Goal: Contribute content: Contribute content

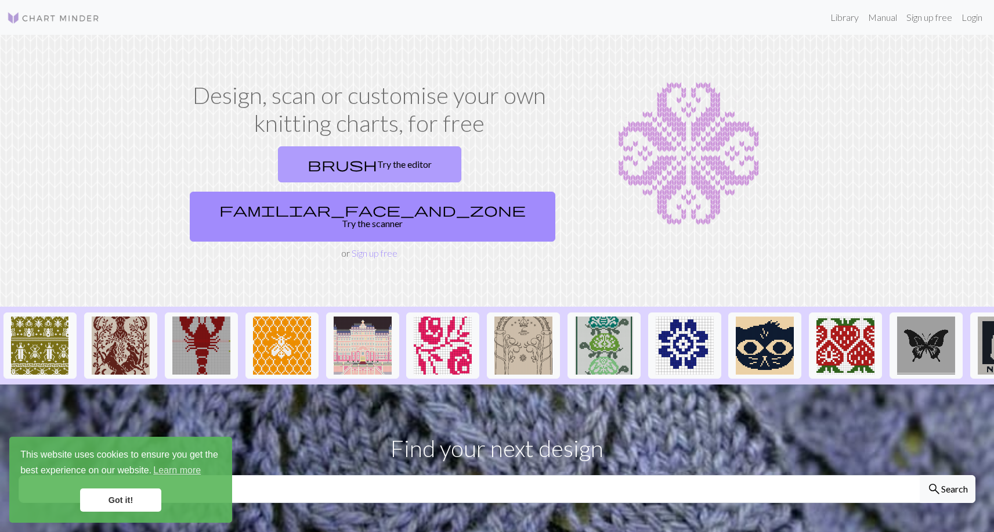
click at [281, 175] on link "brush Try the editor" at bounding box center [369, 164] width 183 height 36
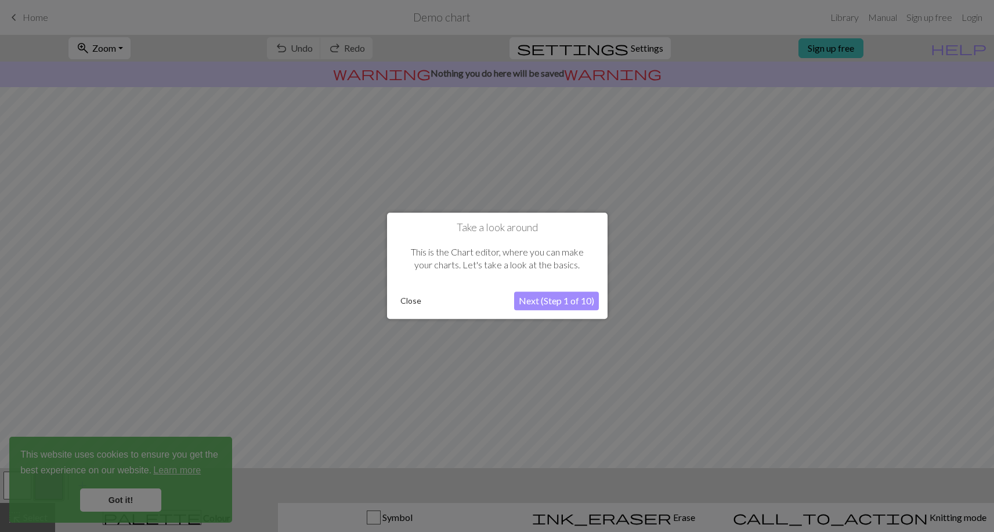
click at [410, 302] on button "Close" at bounding box center [411, 301] width 30 height 17
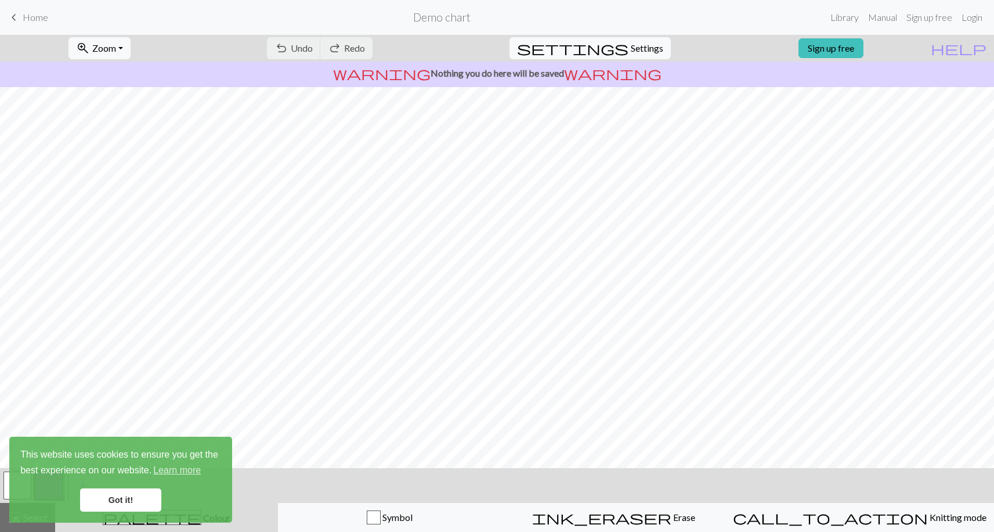
click at [13, 15] on span "keyboard_arrow_left" at bounding box center [14, 17] width 14 height 16
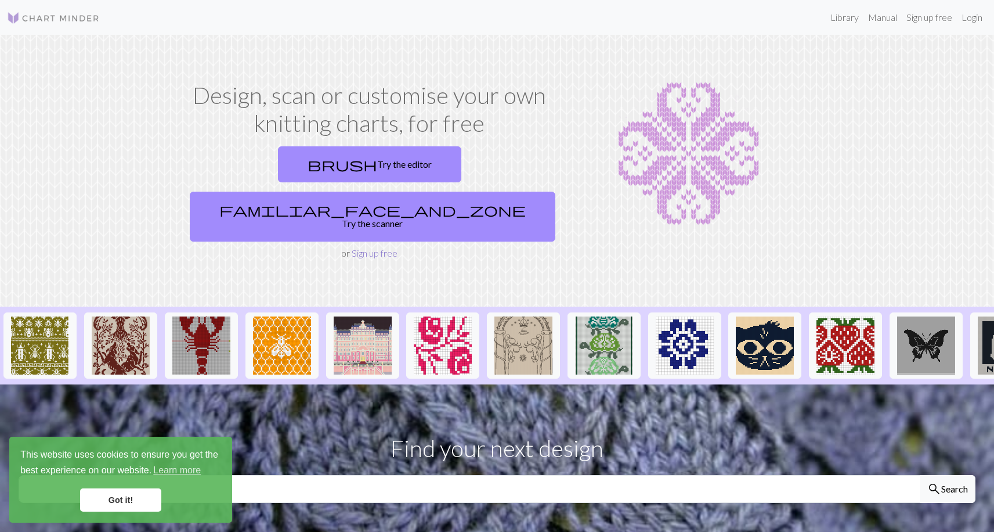
click at [386, 247] on link "Sign up free" at bounding box center [375, 252] width 46 height 11
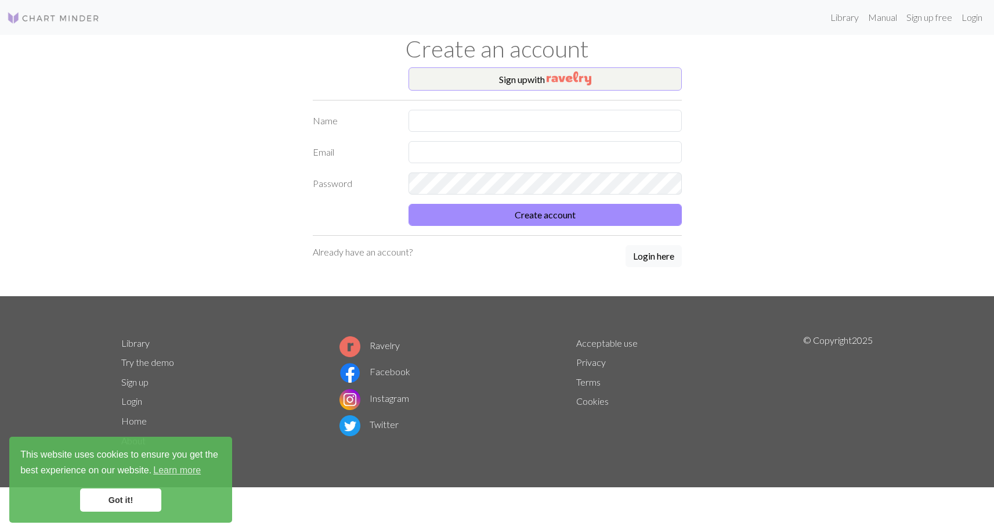
click at [497, 82] on button "Sign up with" at bounding box center [545, 78] width 273 height 23
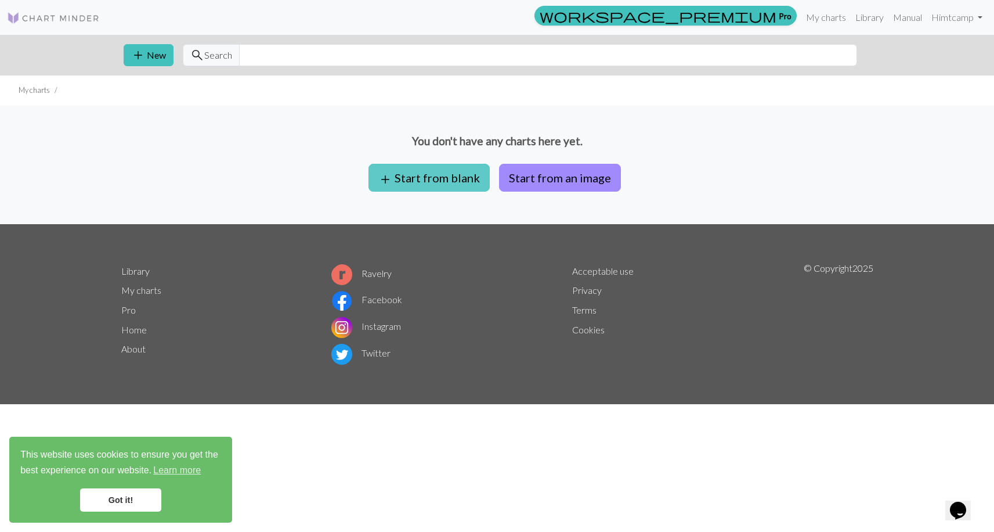
click at [473, 171] on button "add Start from blank" at bounding box center [429, 178] width 121 height 28
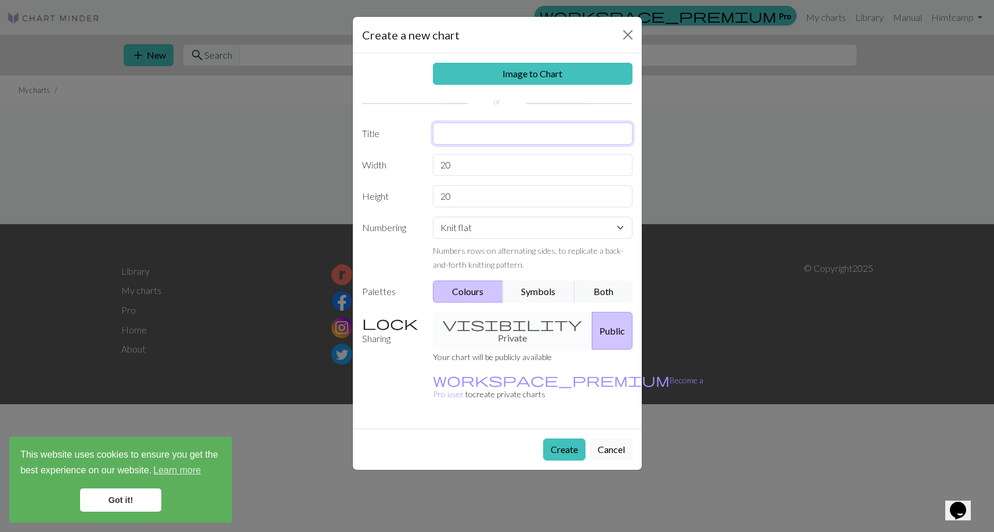
click at [482, 139] on input "text" at bounding box center [533, 133] width 200 height 22
type input "snowflake 01"
click at [520, 104] on hr at bounding box center [497, 103] width 270 height 1
click at [588, 296] on button "Both" at bounding box center [604, 291] width 58 height 22
click at [524, 327] on div "visibility Private Public" at bounding box center [533, 331] width 214 height 38
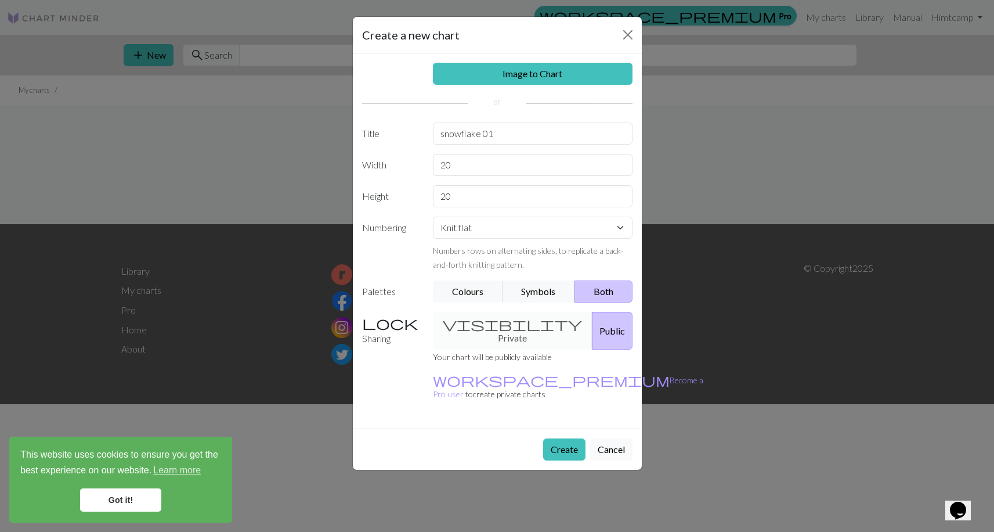
click at [500, 327] on div "visibility Private Public" at bounding box center [533, 331] width 214 height 38
click at [479, 322] on div "visibility Private Public" at bounding box center [533, 331] width 214 height 38
click at [413, 345] on div "Sharing visibility Private Public Your chart will be publicly available workspa…" at bounding box center [497, 361] width 284 height 98
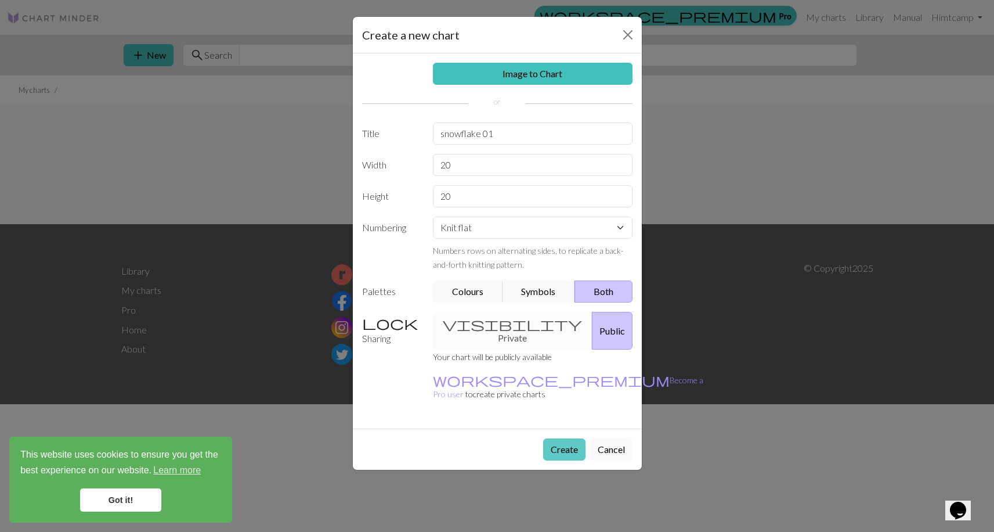
click at [561, 438] on button "Create" at bounding box center [564, 449] width 42 height 22
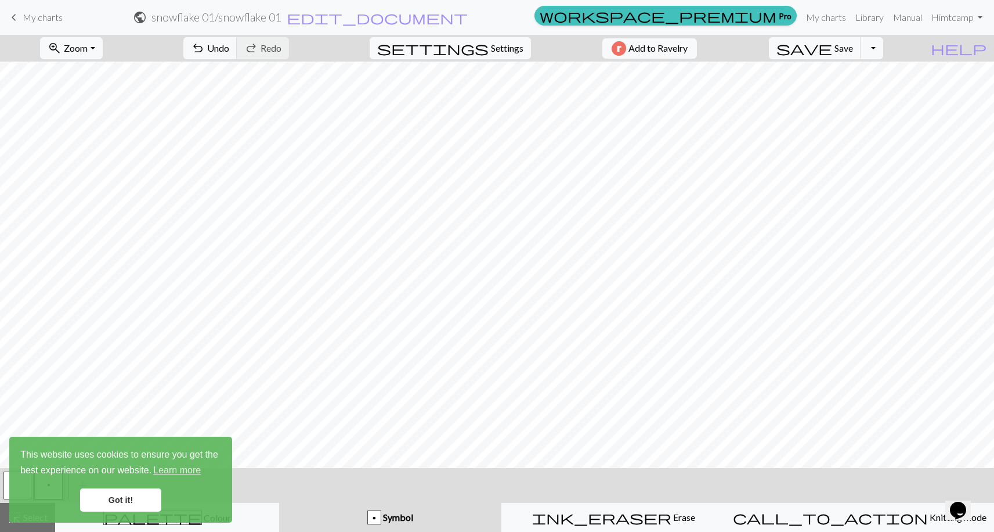
click at [381, 511] on div "p" at bounding box center [374, 518] width 13 height 14
click at [381, 520] on div "p" at bounding box center [374, 518] width 13 height 14
click at [126, 497] on link "Got it!" at bounding box center [120, 499] width 81 height 23
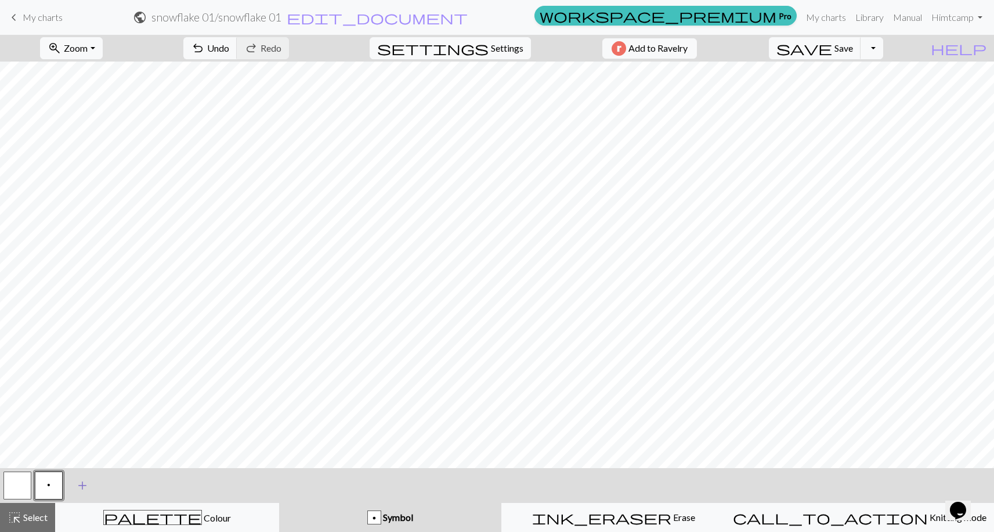
click at [80, 483] on span "add" at bounding box center [82, 485] width 14 height 16
click at [75, 489] on button "button" at bounding box center [80, 485] width 28 height 28
click at [75, 489] on div "Edit symbol Name d f g h j k p s t F H J O P T / | 0 1 2 3 4 5 6 7 8 9 e m n G …" at bounding box center [497, 266] width 994 height 532
click at [35, 516] on span "Select" at bounding box center [34, 516] width 26 height 11
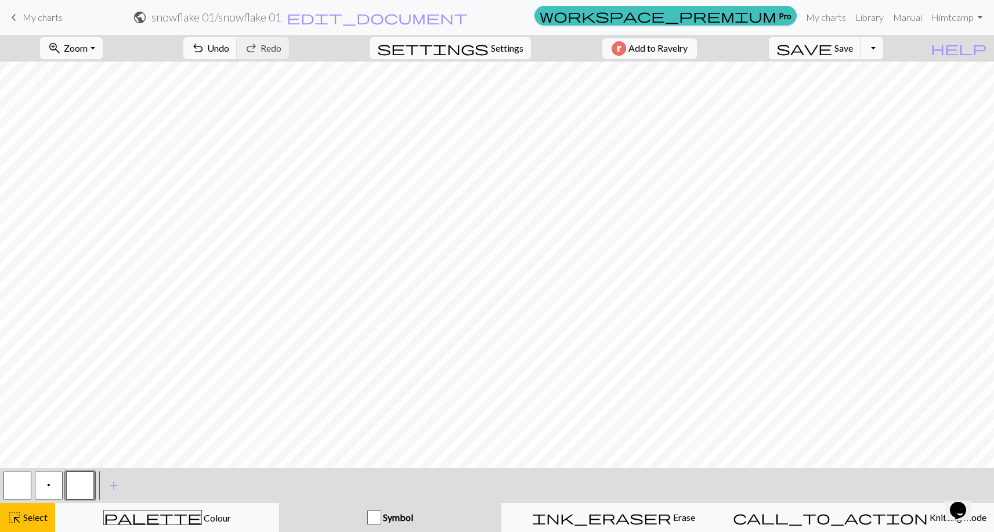
click at [71, 488] on button "button" at bounding box center [80, 485] width 28 height 28
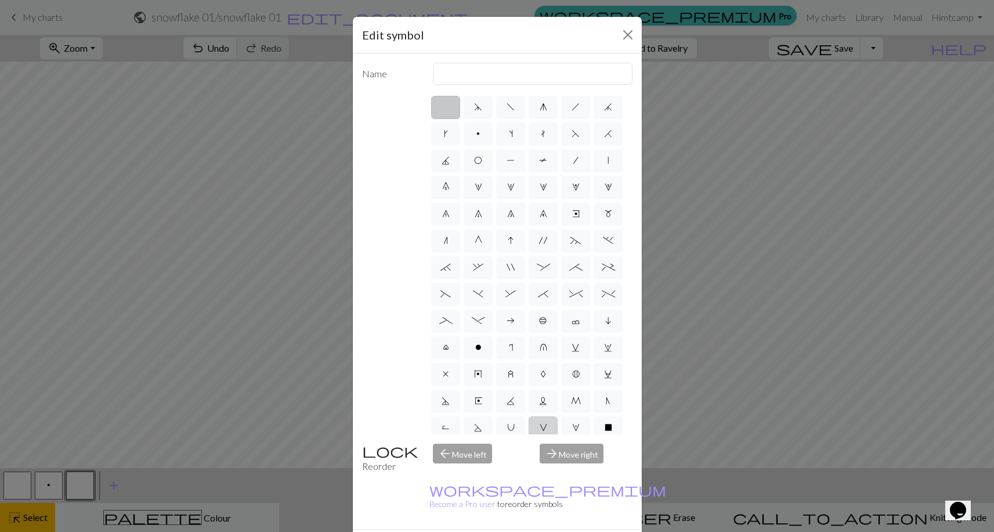
click at [542, 427] on span "V" at bounding box center [544, 427] width 8 height 9
click at [542, 427] on input "V" at bounding box center [544, 424] width 8 height 8
radio input "true"
type input "sl1 purlwise"
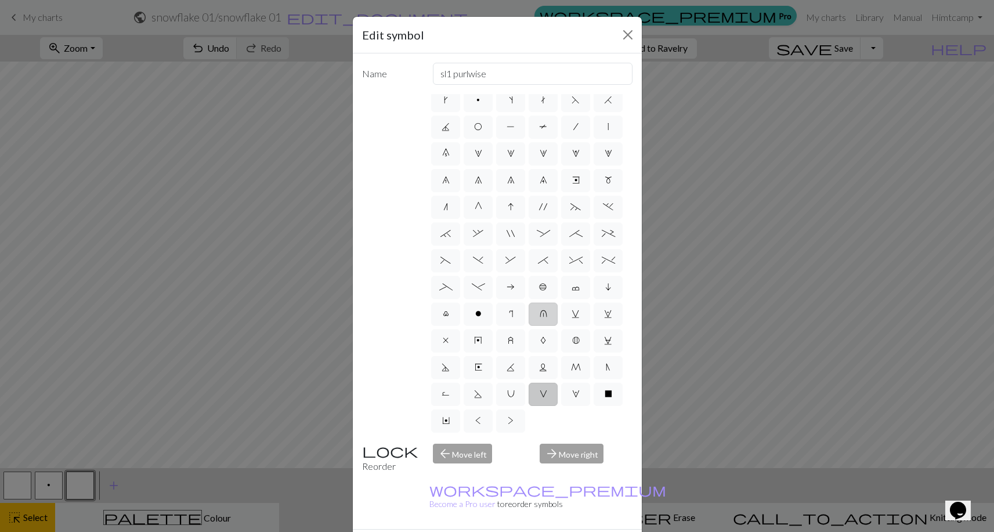
scroll to position [34, 0]
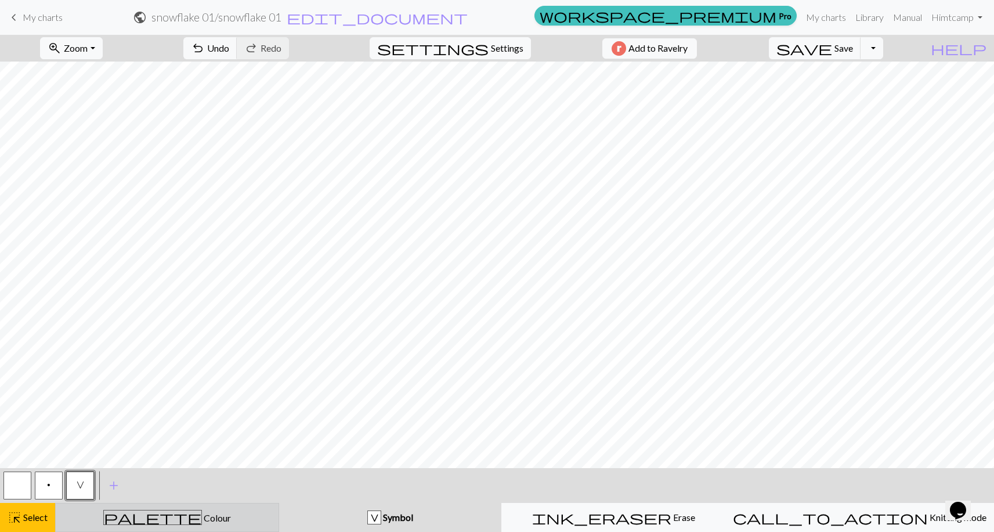
click at [219, 509] on button "palette Colour Colour" at bounding box center [167, 517] width 224 height 29
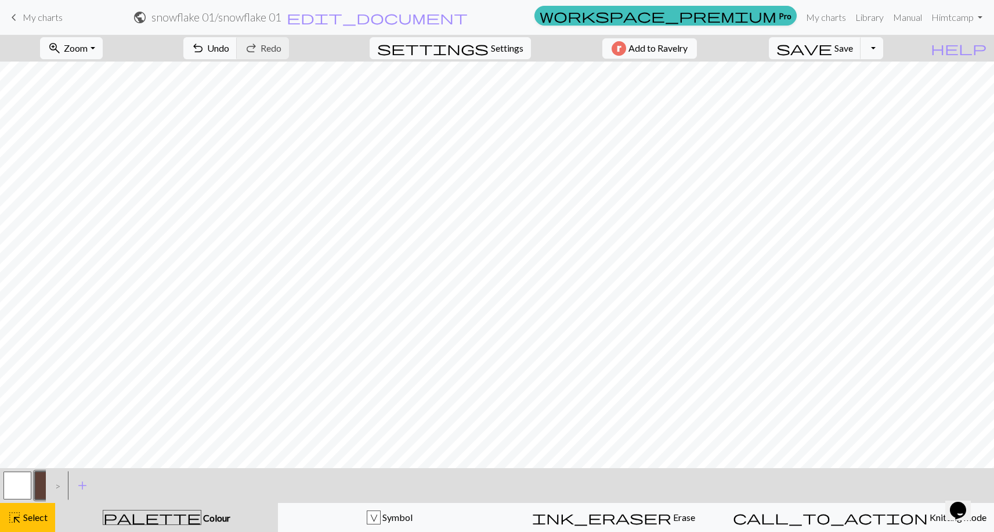
click at [49, 490] on div ">" at bounding box center [55, 485] width 19 height 31
click at [11, 484] on button "button" at bounding box center [17, 485] width 28 height 28
click at [35, 486] on button "button" at bounding box center [49, 485] width 28 height 28
click at [6, 486] on button "button" at bounding box center [17, 485] width 28 height 28
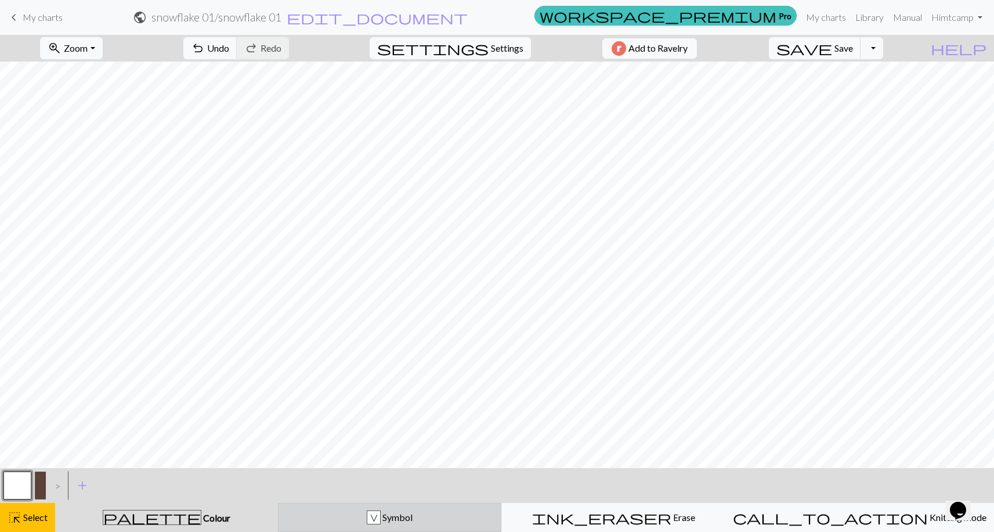
click at [410, 516] on span "Symbol" at bounding box center [397, 516] width 32 height 11
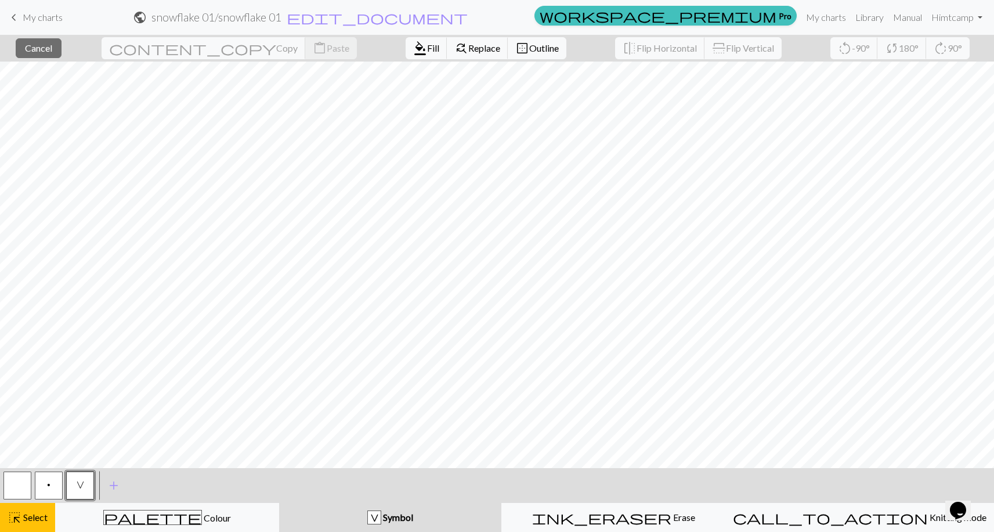
click at [79, 489] on span "V" at bounding box center [81, 484] width 8 height 9
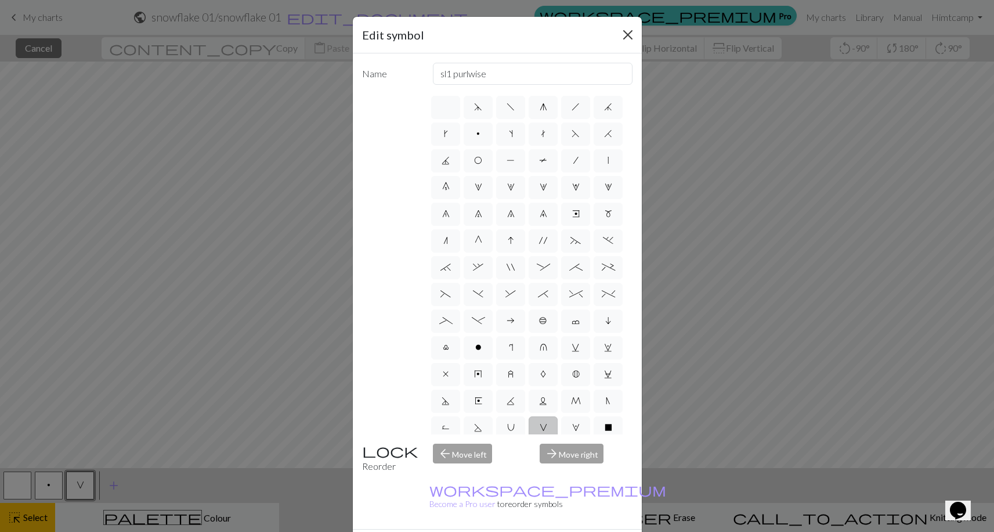
click at [627, 31] on button "Close" at bounding box center [628, 35] width 19 height 19
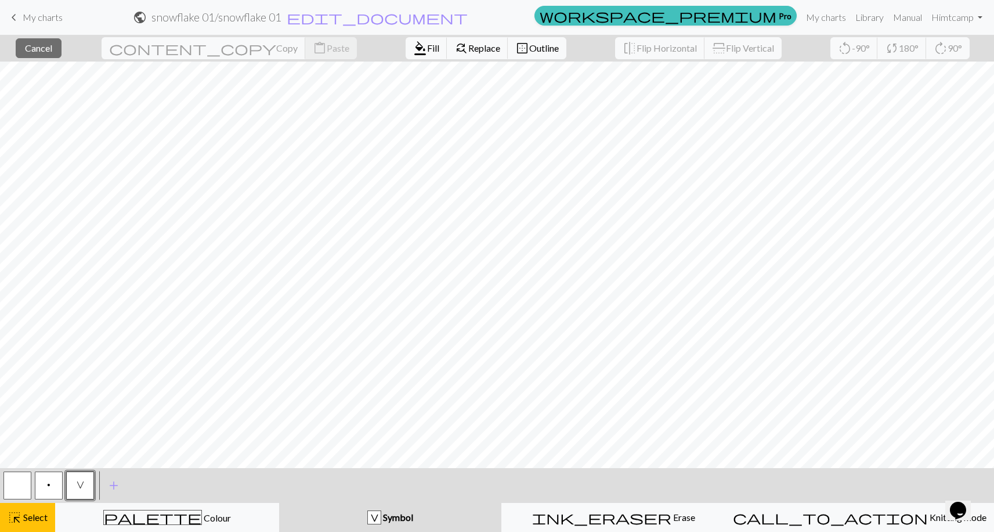
click at [73, 488] on button "V" at bounding box center [80, 485] width 28 height 28
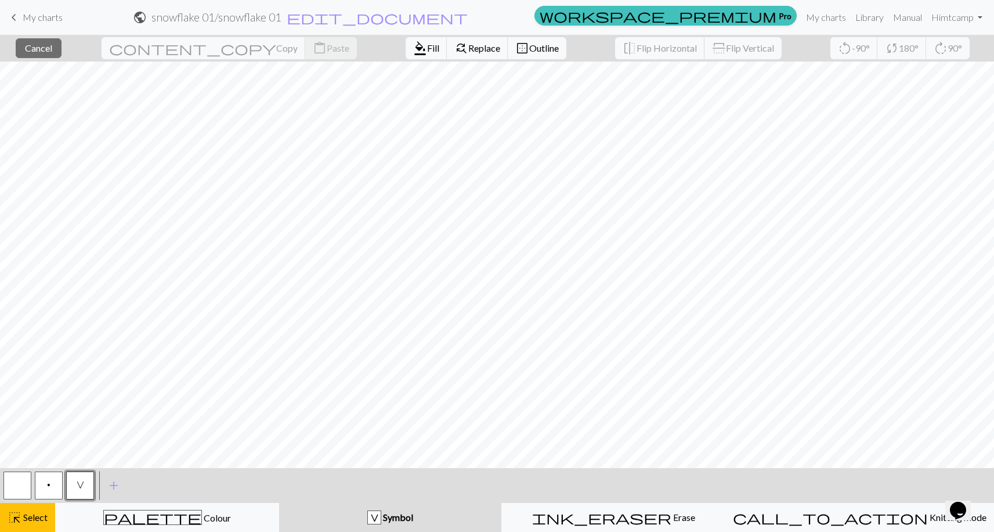
click at [623, 359] on div "close Cancel content_copy Copy content_paste Paste format_color_fill Fill find_…" at bounding box center [497, 283] width 994 height 497
click at [34, 524] on div "highlight_alt Select Select" at bounding box center [28, 517] width 40 height 14
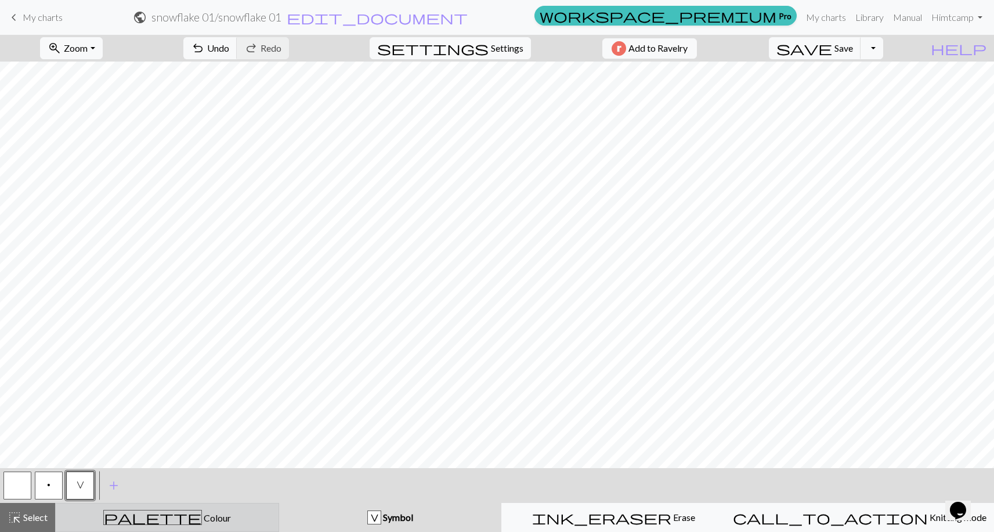
click at [158, 506] on button "palette Colour Colour" at bounding box center [167, 517] width 224 height 29
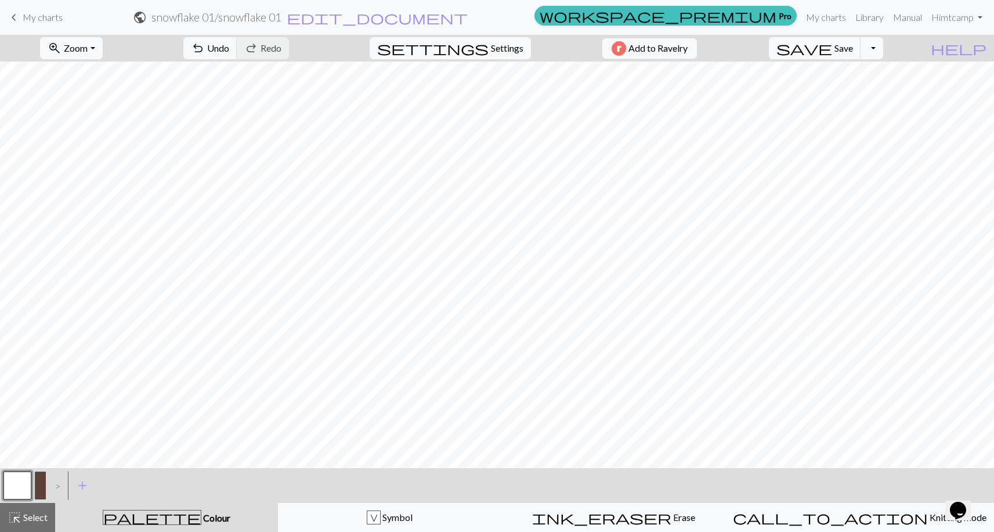
click at [38, 485] on button "button" at bounding box center [49, 485] width 28 height 28
click at [38, 486] on button "button" at bounding box center [49, 485] width 28 height 28
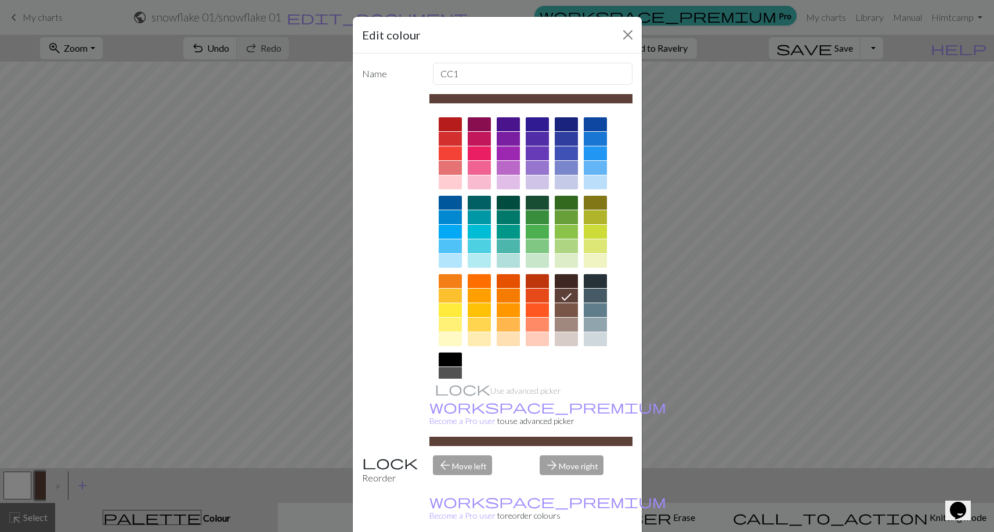
click at [722, 180] on div "Edit colour Name CC1 Use advanced picker workspace_premium Become a Pro user to…" at bounding box center [497, 266] width 994 height 532
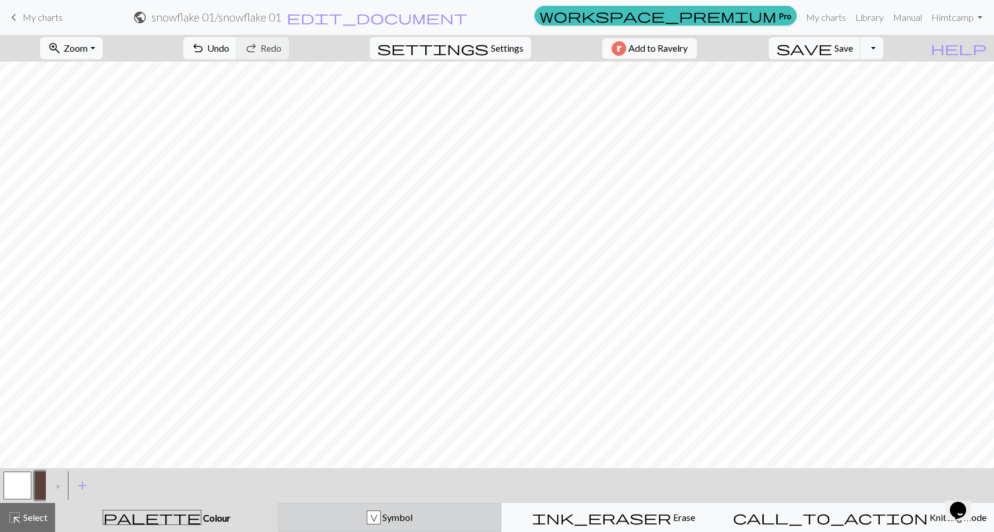
click at [351, 515] on div "V Symbol" at bounding box center [390, 517] width 209 height 14
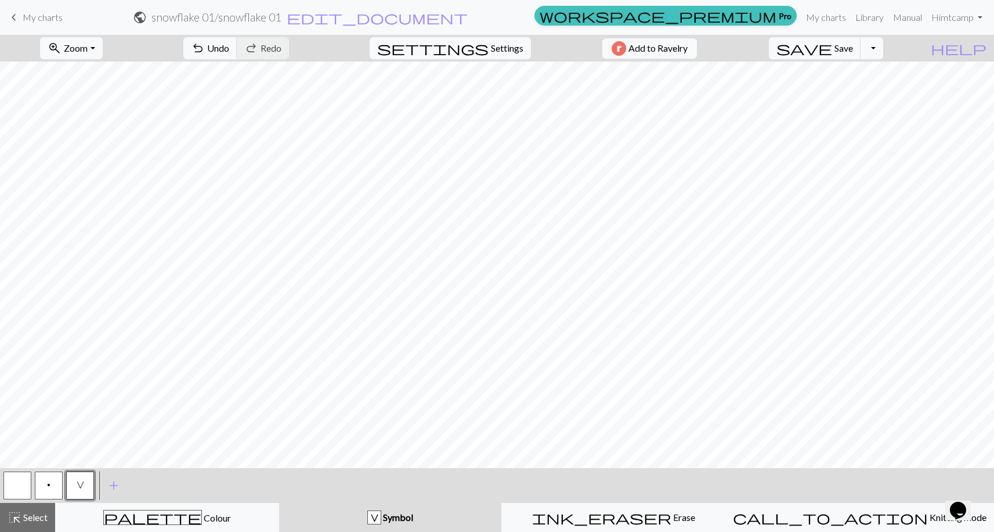
click at [9, 485] on button "button" at bounding box center [17, 485] width 28 height 28
click at [29, 484] on button "button" at bounding box center [17, 485] width 28 height 28
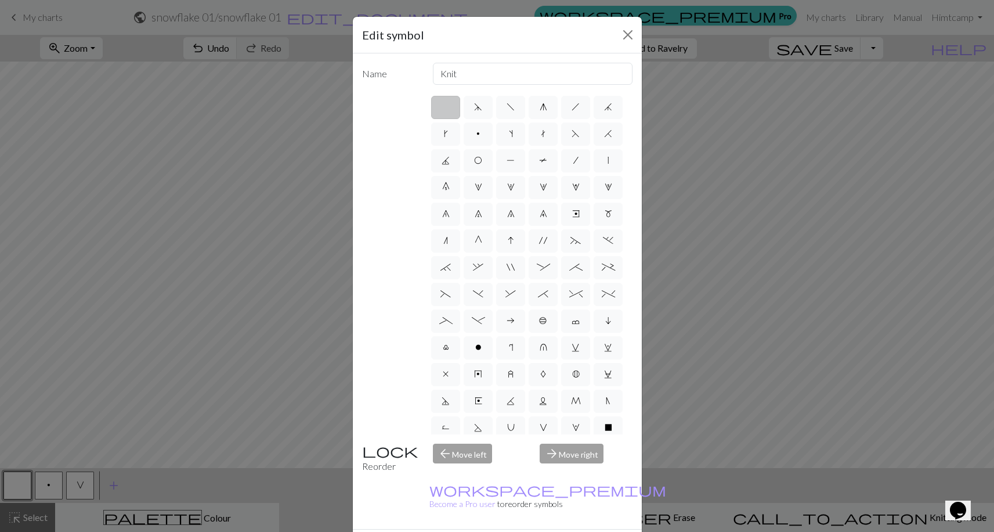
click at [738, 206] on div "Edit symbol Name Knit d f g h j k p s t F H J O P T / | 0 1 2 3 4 5 6 7 8 9 e m…" at bounding box center [497, 266] width 994 height 532
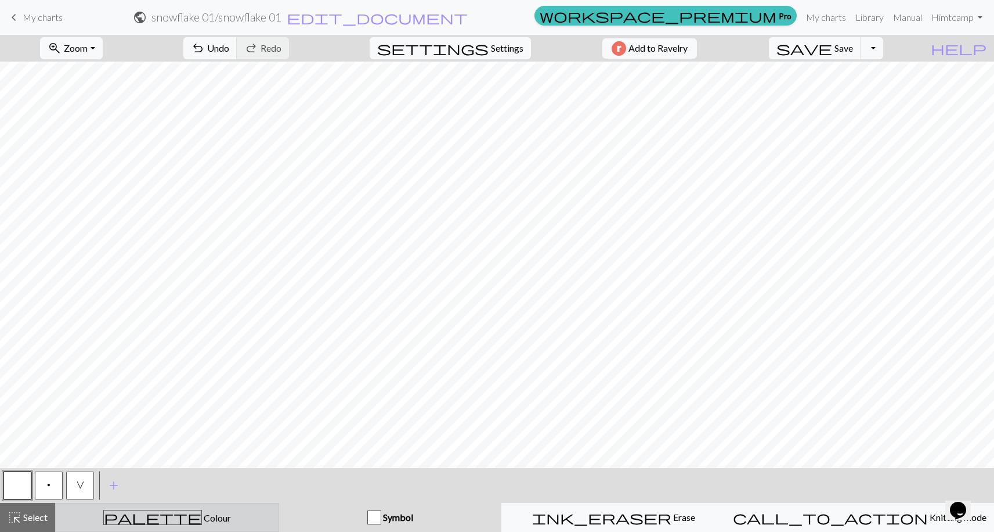
click at [165, 518] on span "palette" at bounding box center [153, 517] width 98 height 16
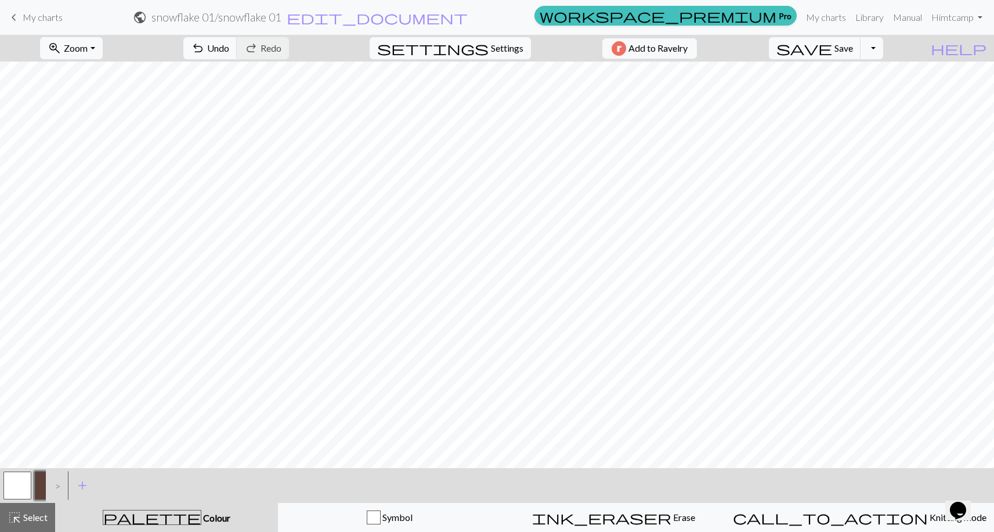
click at [39, 486] on button "button" at bounding box center [49, 485] width 28 height 28
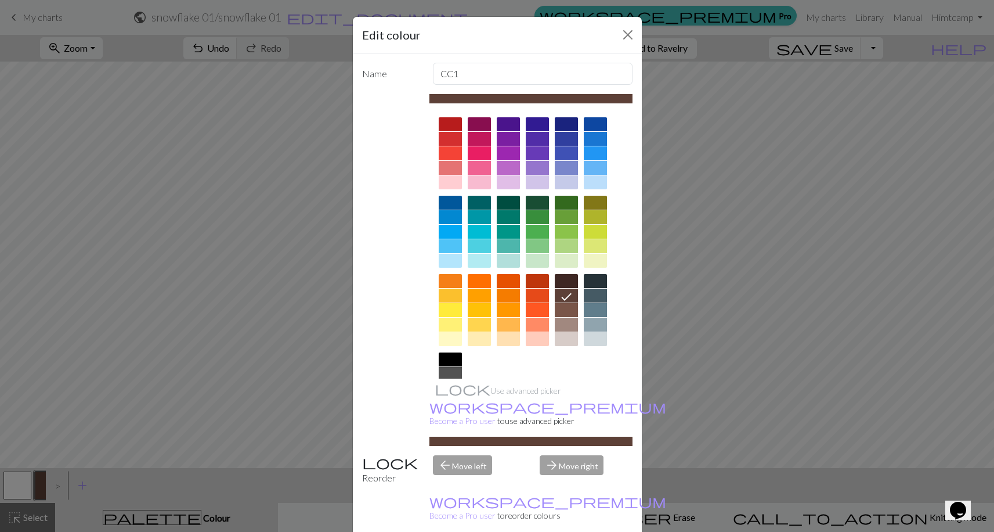
click at [598, 334] on div at bounding box center [595, 339] width 23 height 14
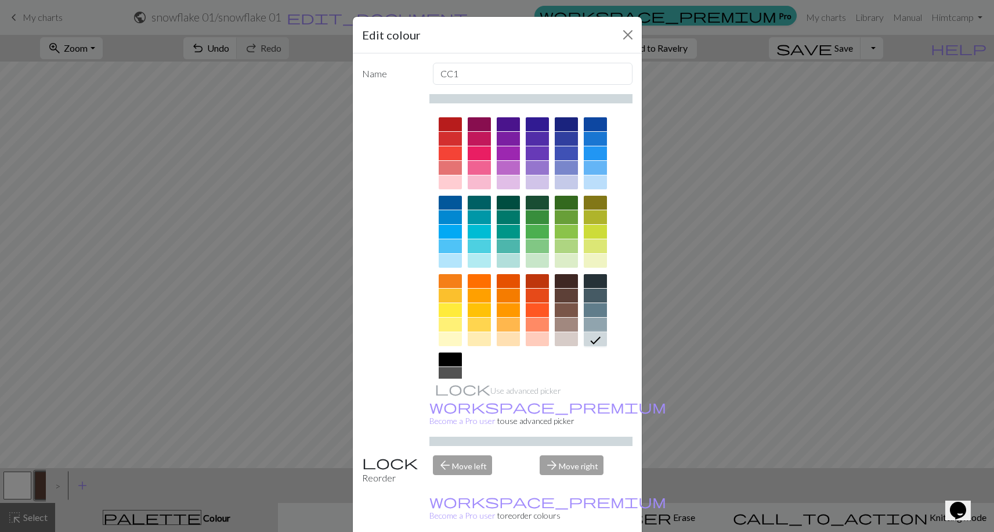
click at [453, 237] on div at bounding box center [450, 232] width 23 height 14
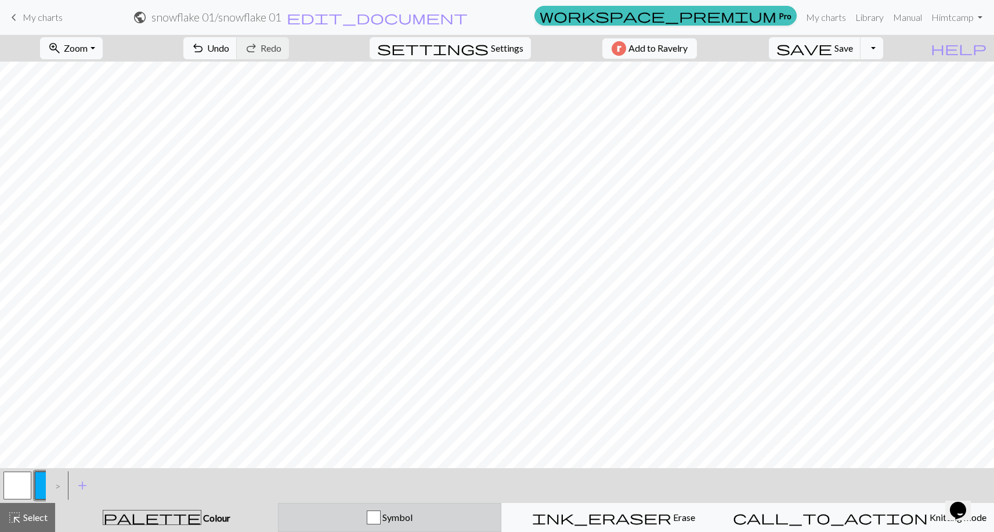
click at [381, 508] on button "Symbol" at bounding box center [390, 517] width 224 height 29
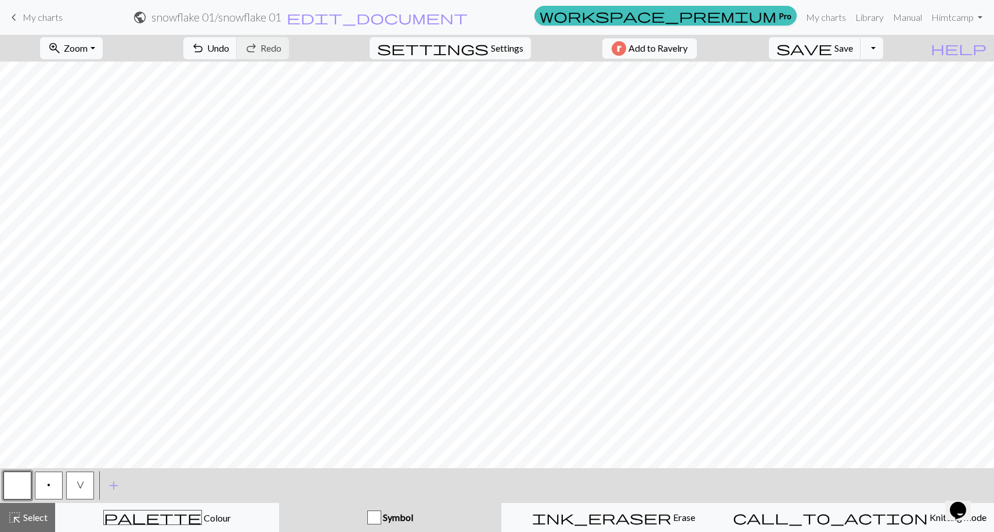
click at [93, 484] on button "V" at bounding box center [80, 485] width 28 height 28
